Goal: Information Seeking & Learning: Learn about a topic

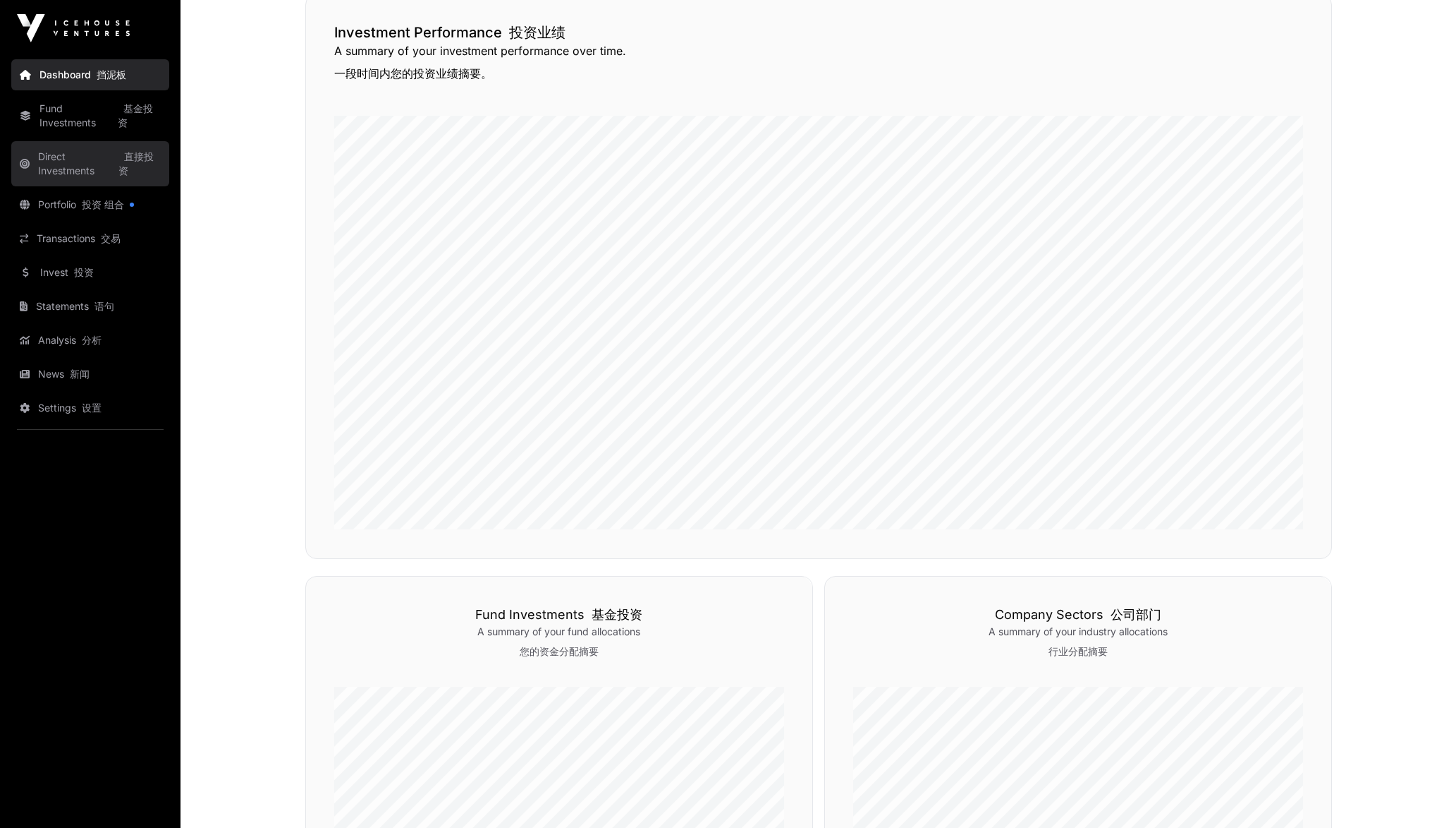
scroll to position [380, 0]
click at [96, 203] on font "投资 组合" at bounding box center [103, 204] width 43 height 12
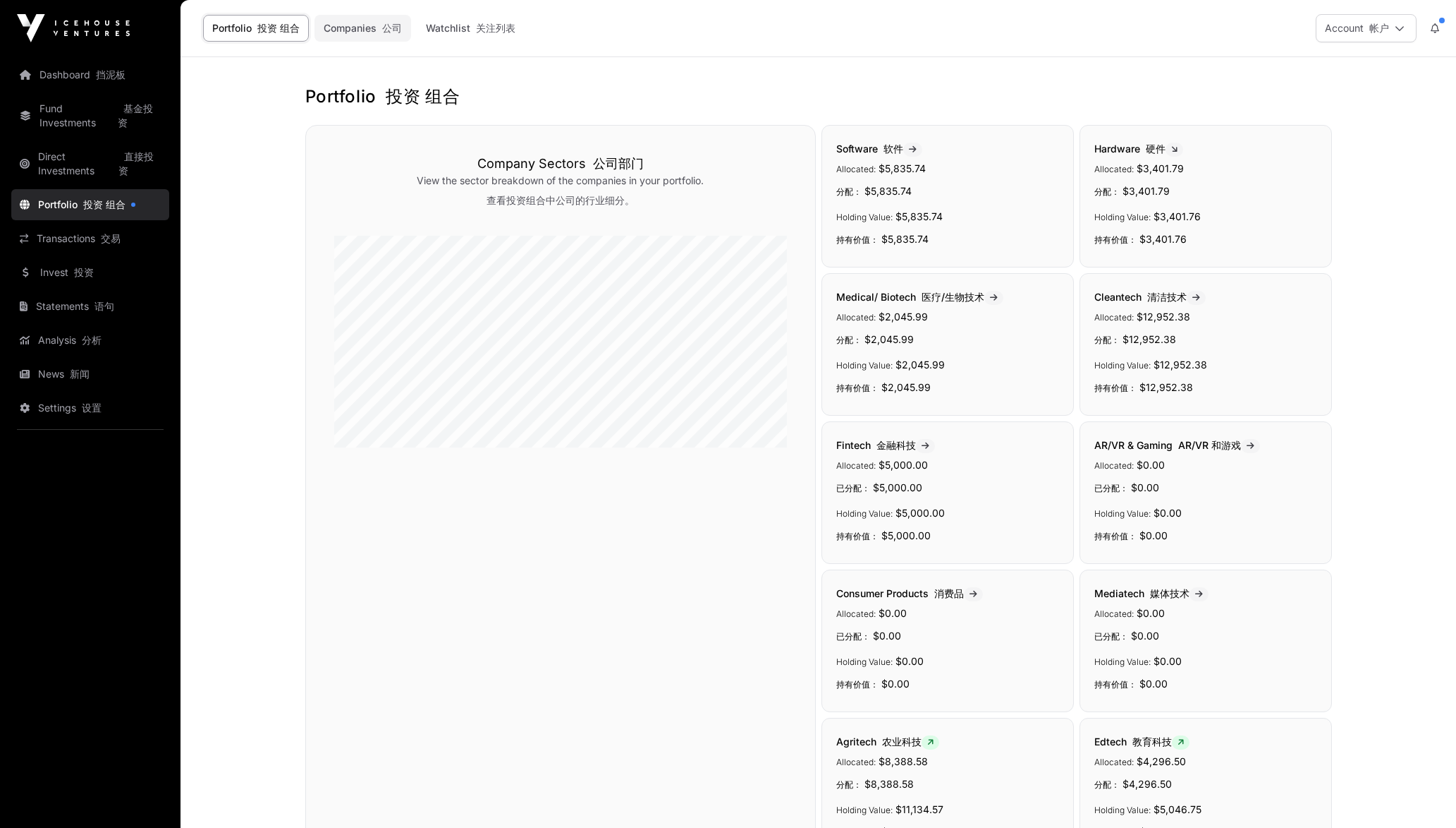
click at [396, 26] on font "公司" at bounding box center [392, 27] width 20 height 12
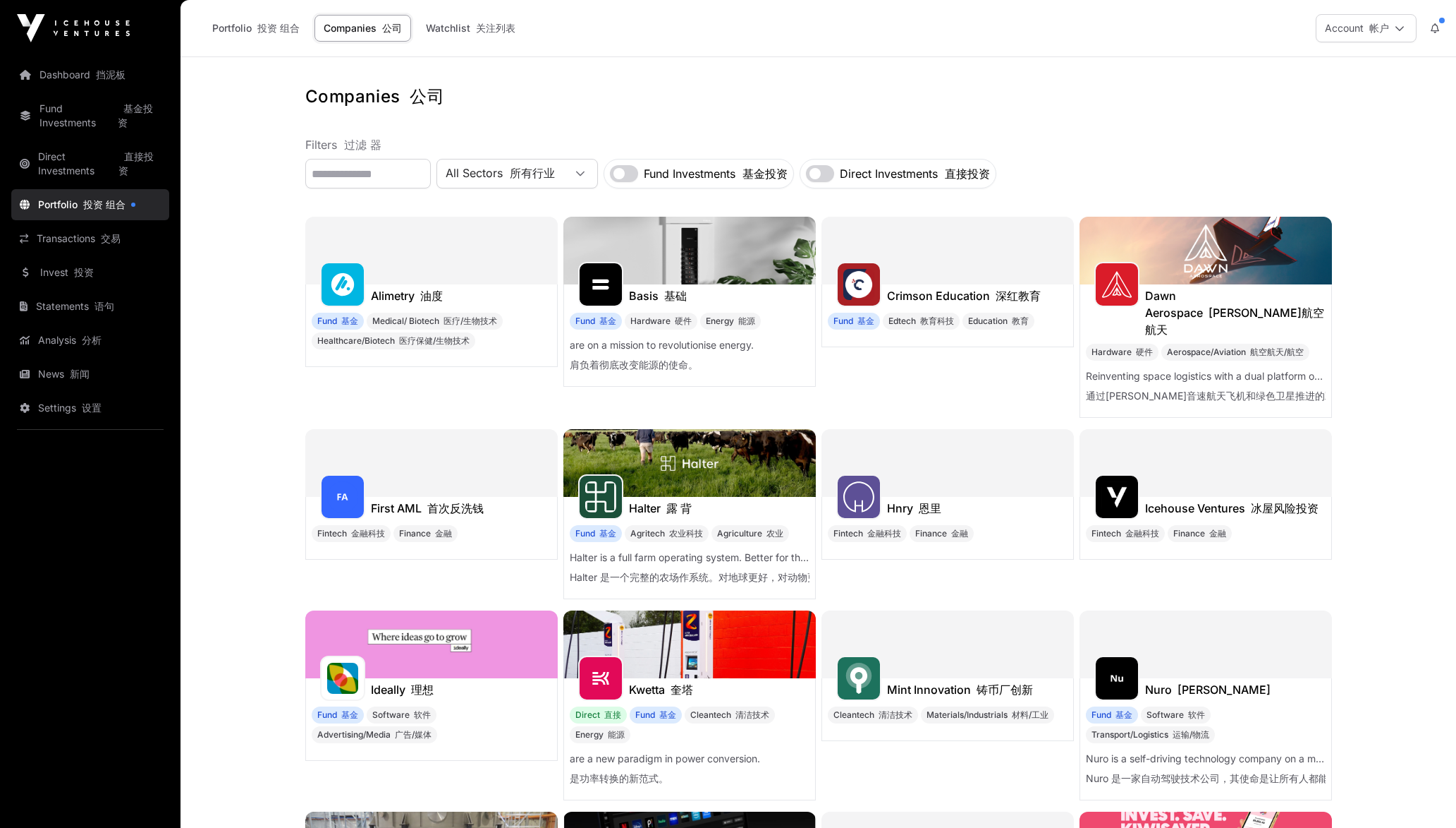
click at [420, 429] on div at bounding box center [431, 463] width 252 height 68
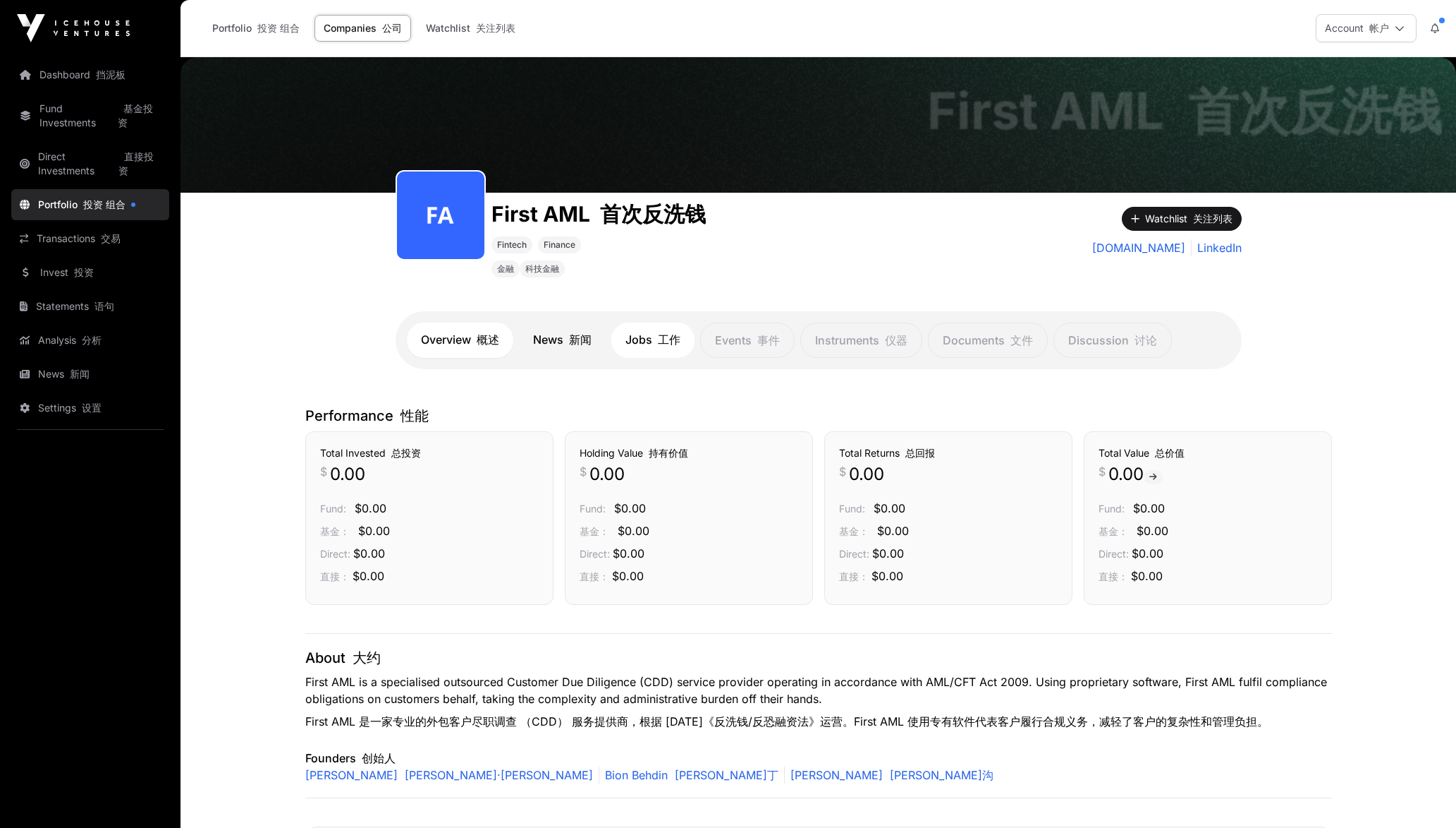
click at [625, 329] on link "Jobs 工作" at bounding box center [653, 339] width 83 height 35
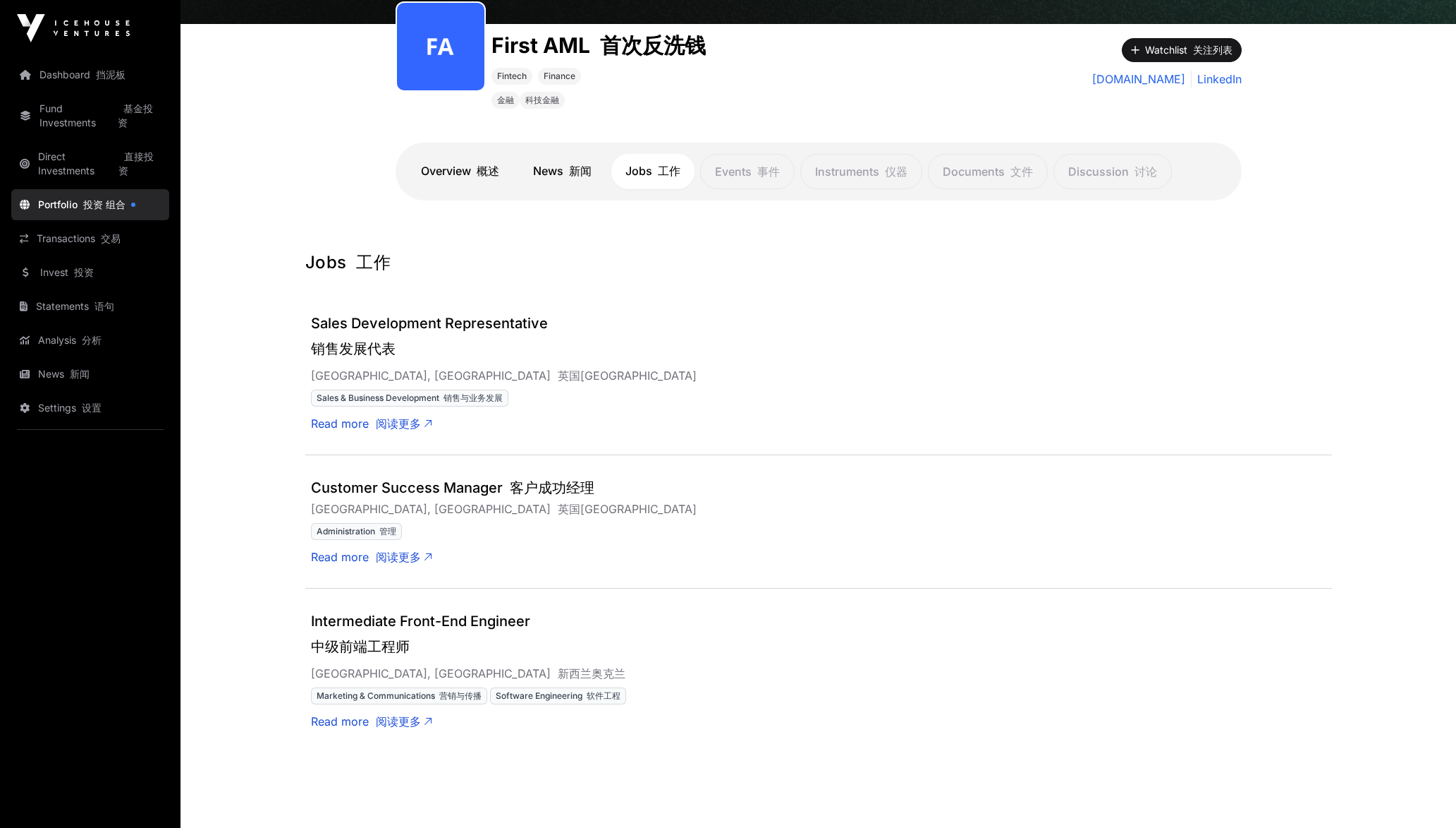
scroll to position [229, 0]
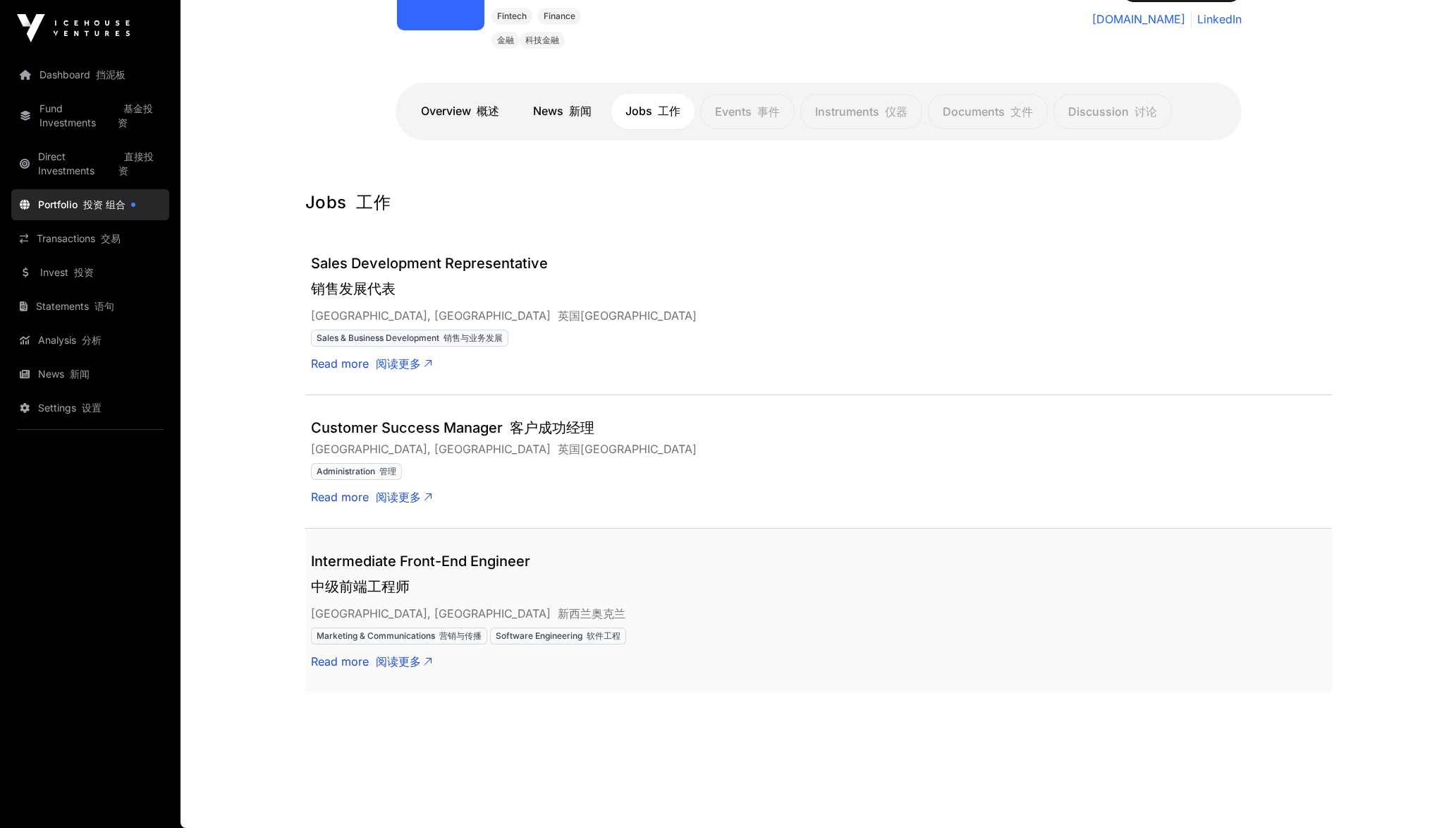
click at [411, 650] on div "Read more 阅读更多" at bounding box center [818, 656] width 1016 height 26
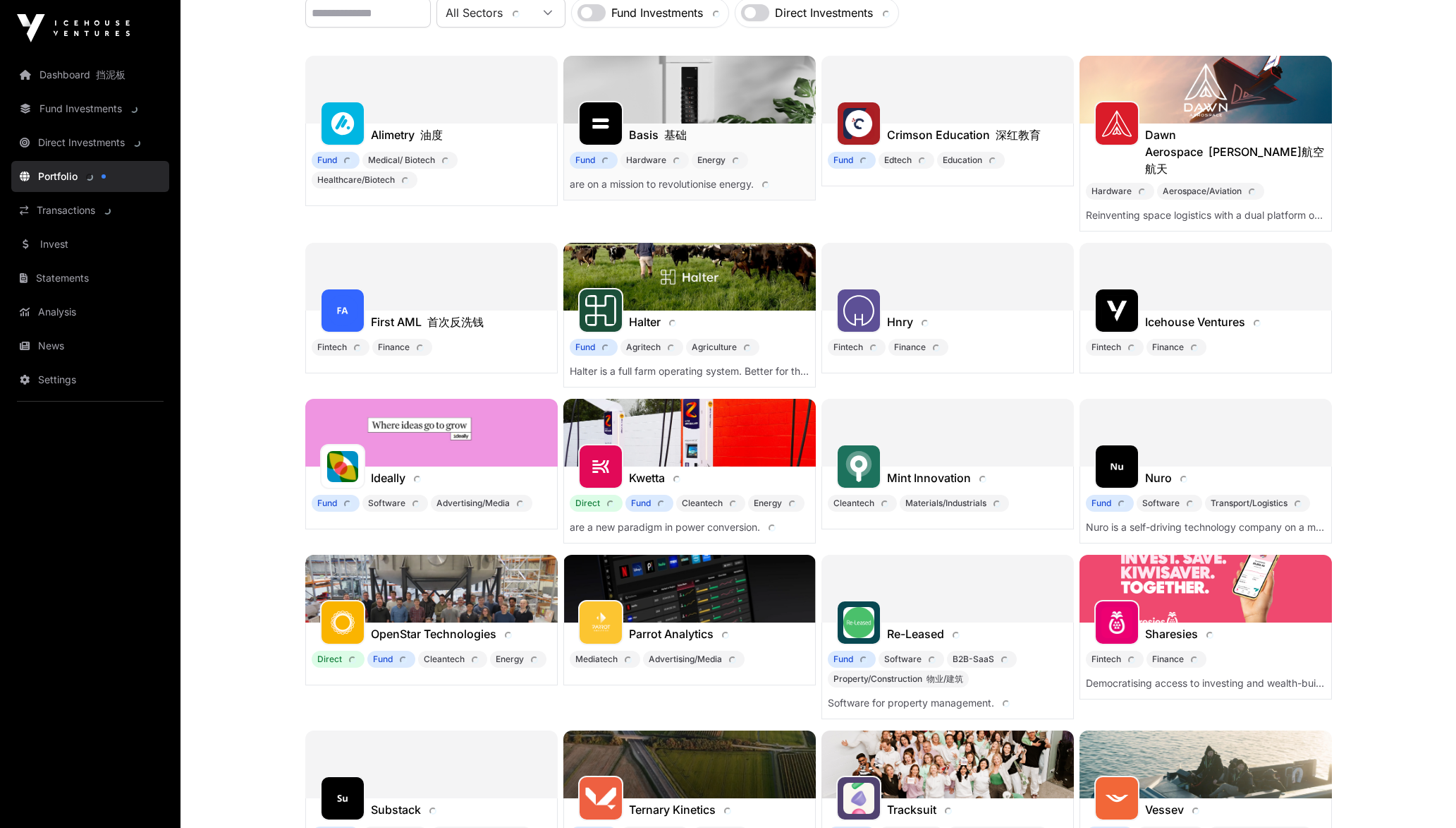
scroll to position [212, 0]
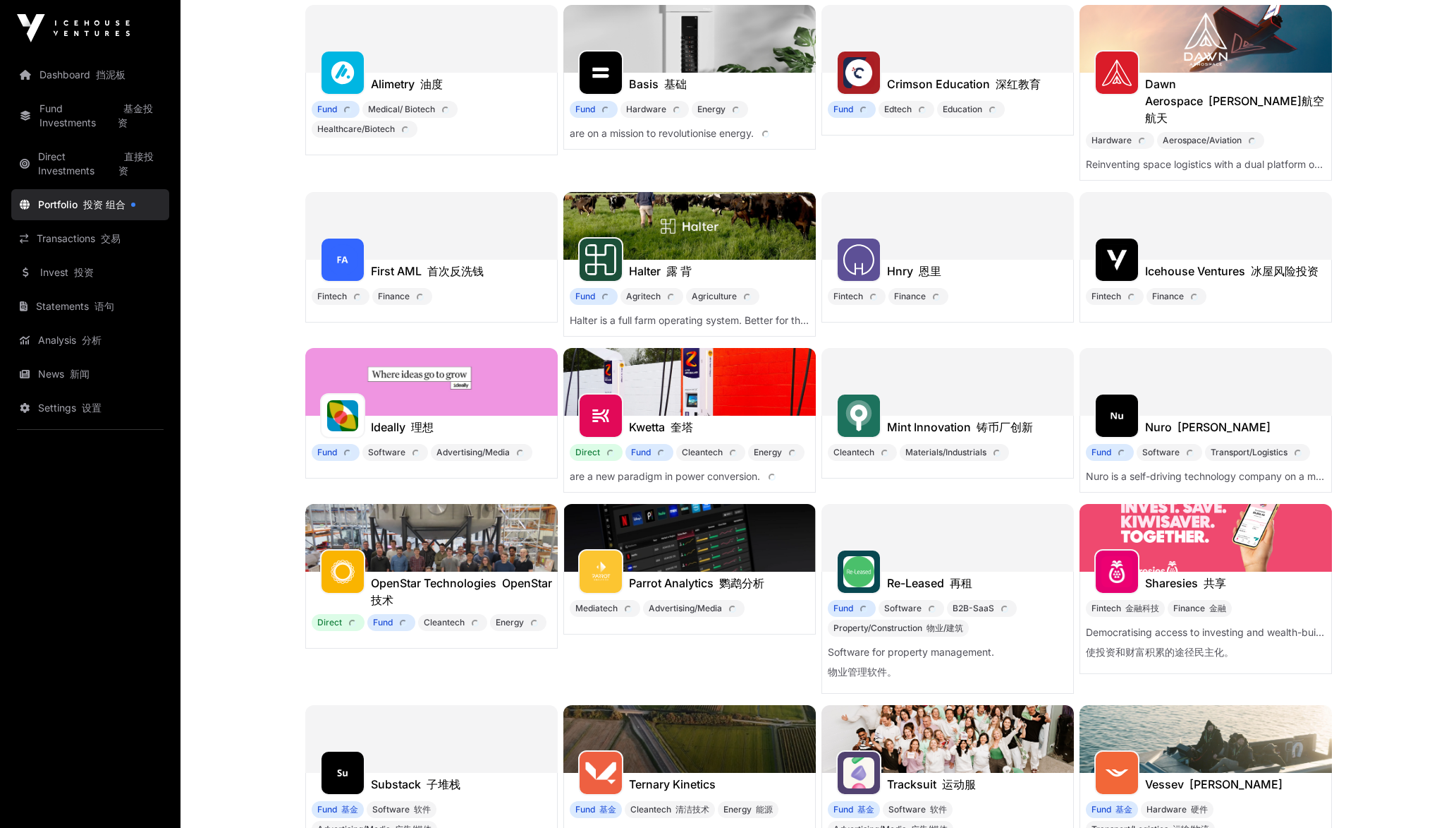
click at [480, 32] on div at bounding box center [431, 39] width 252 height 68
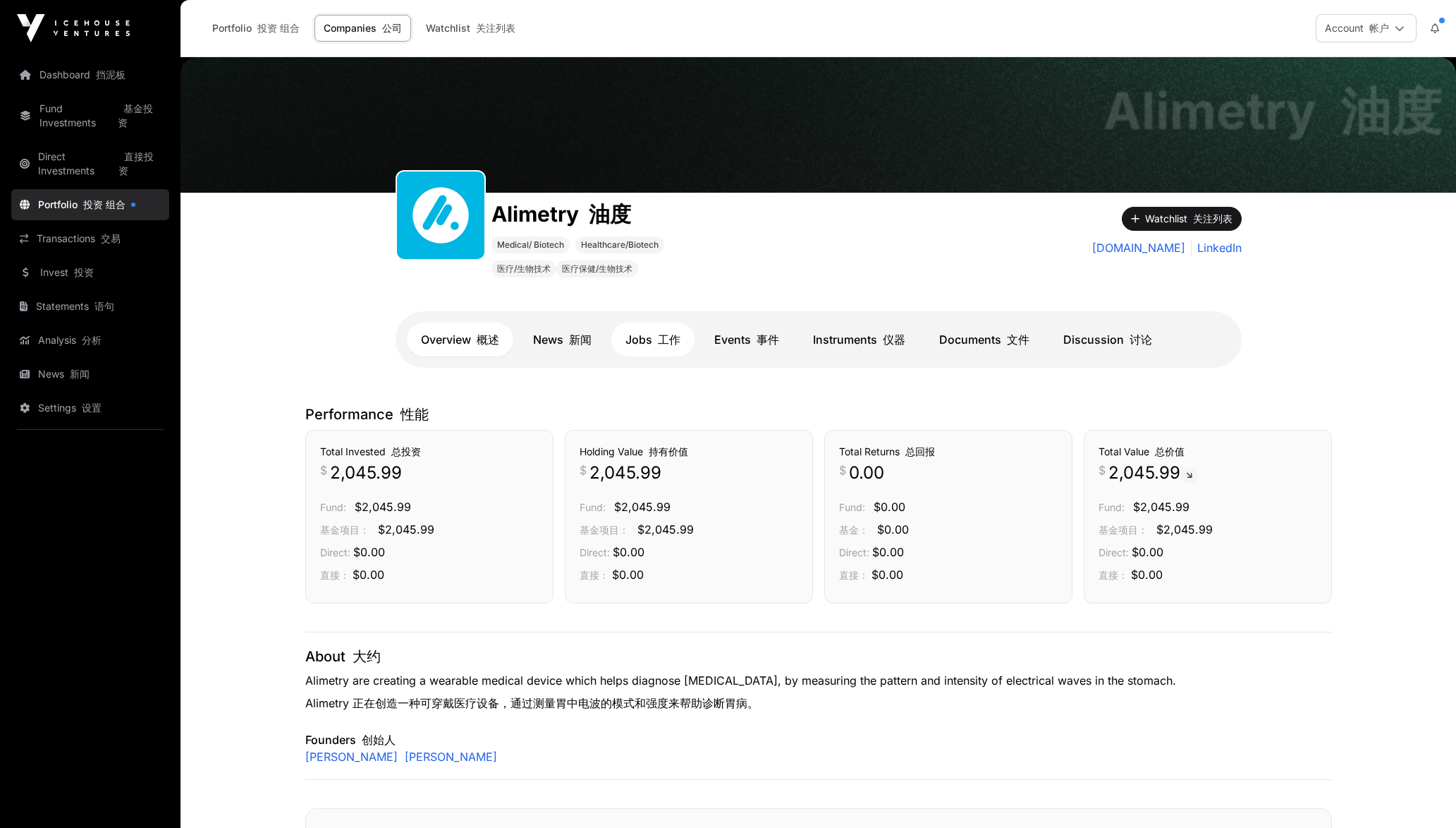
click at [660, 324] on link "Jobs 工作" at bounding box center [653, 339] width 83 height 34
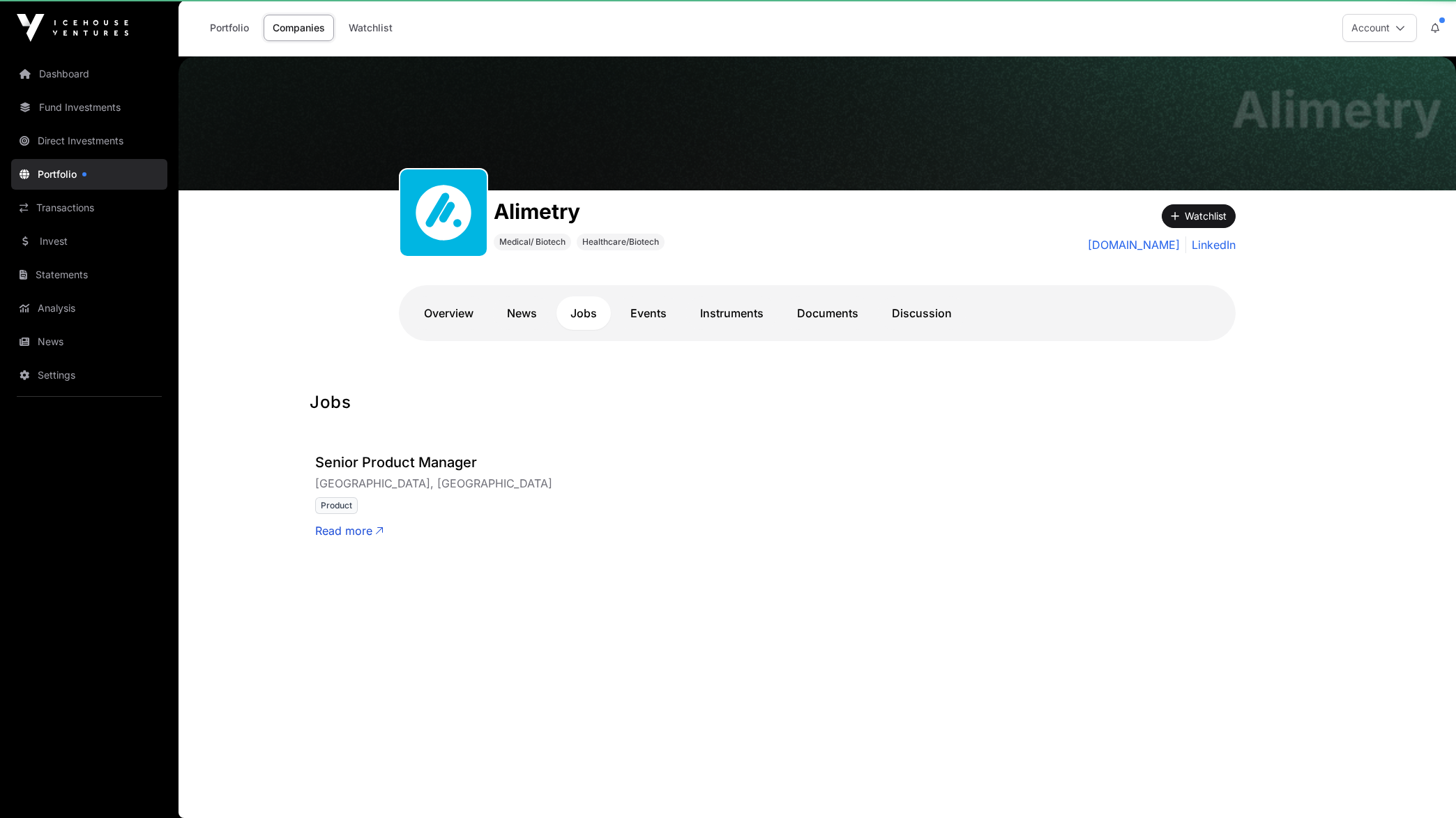
click at [664, 346] on div "Alimetry Medical/ Biotech Healthcare/Biotech Watchlist [DOMAIN_NAME] LinkedIn O…" at bounding box center [816, 276] width 892 height 173
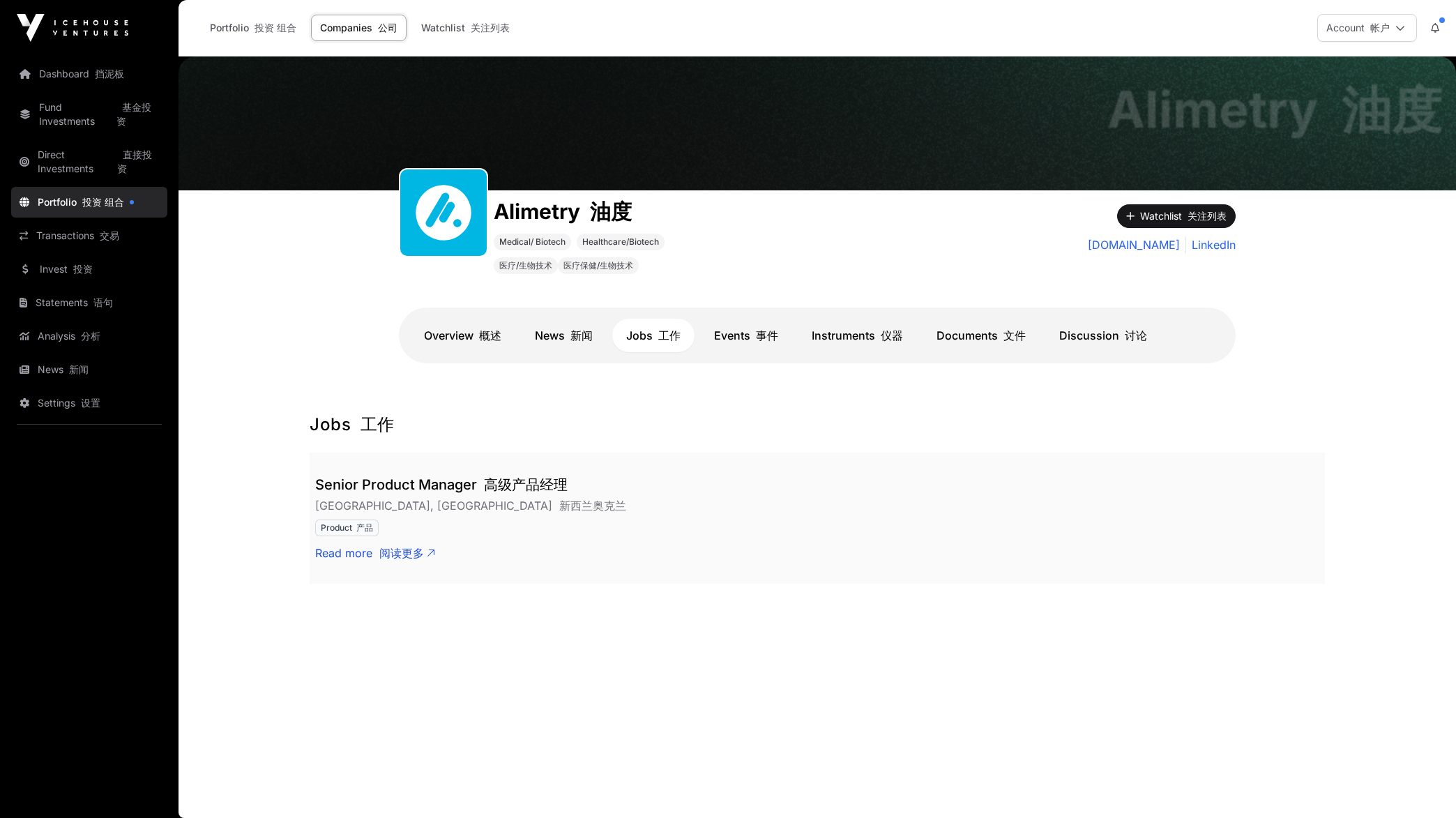
click at [390, 563] on div "Senior Product Manager 高级产品经理 [GEOGRAPHIC_DATA], [GEOGRAPHIC_DATA] [GEOGRAPHIC_…" at bounding box center [816, 517] width 1015 height 131
click at [395, 553] on font "阅读更多" at bounding box center [402, 552] width 45 height 14
